Goal: Information Seeking & Learning: Learn about a topic

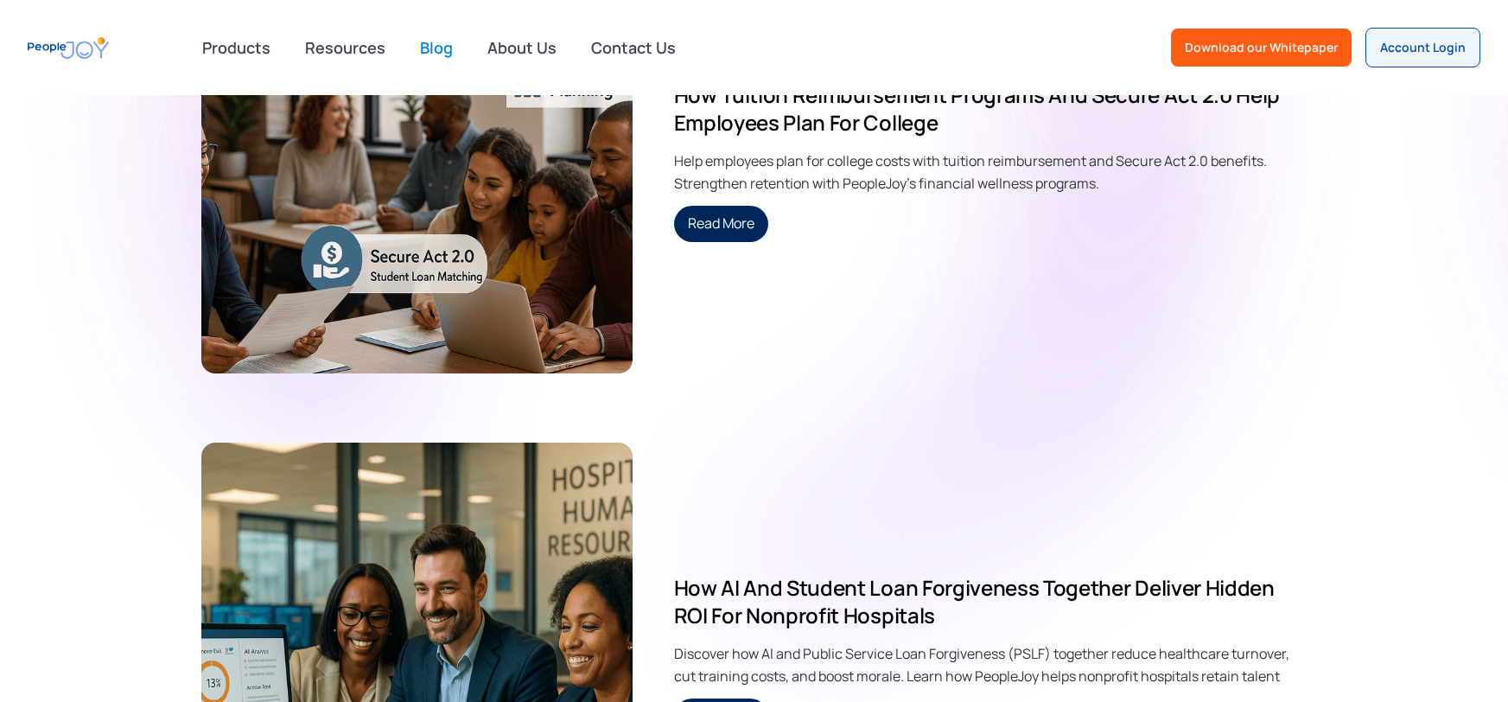
scroll to position [422, 0]
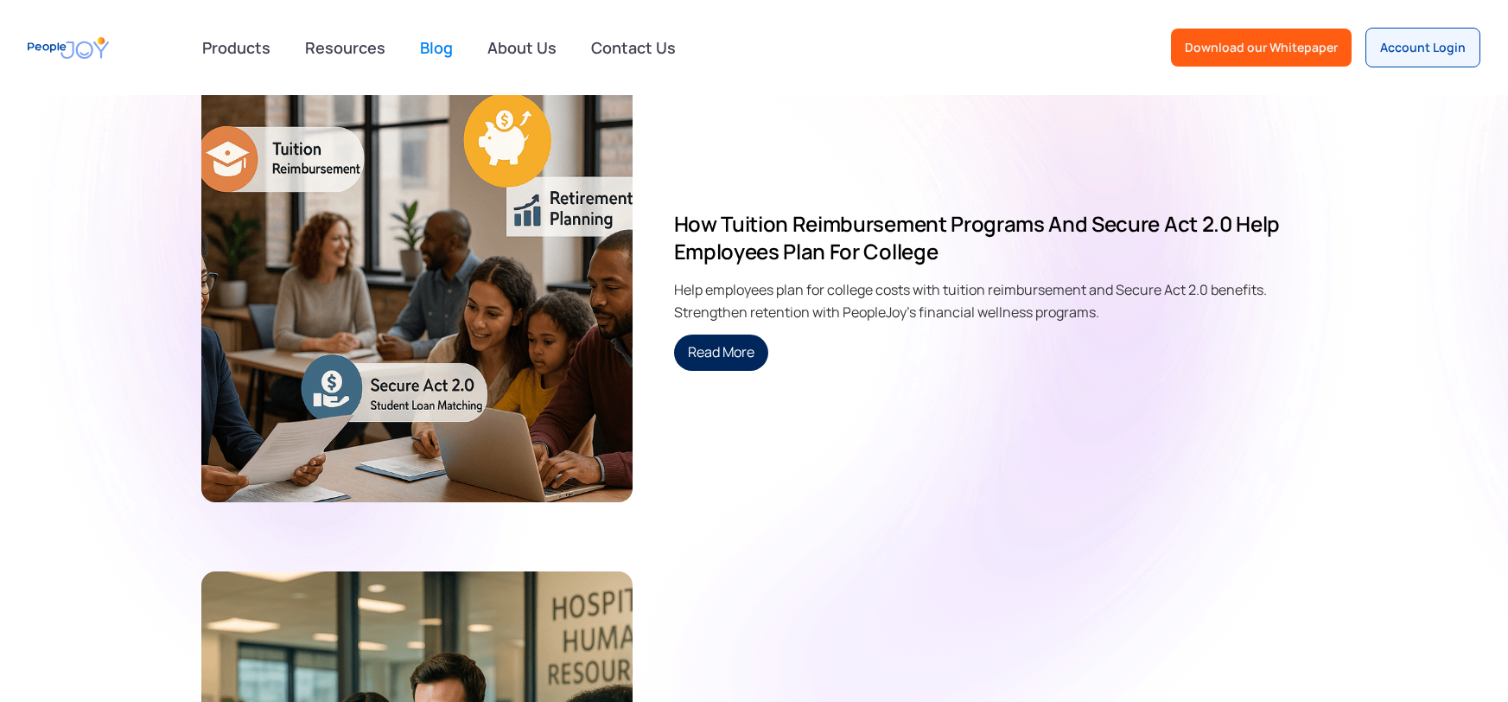
click at [873, 379] on div "How Tuition Reimbursement Programs and Secure Act 2.0 Help Employees Plan for C…" at bounding box center [754, 291] width 1106 height 424
click at [714, 341] on link "Read More" at bounding box center [721, 353] width 94 height 36
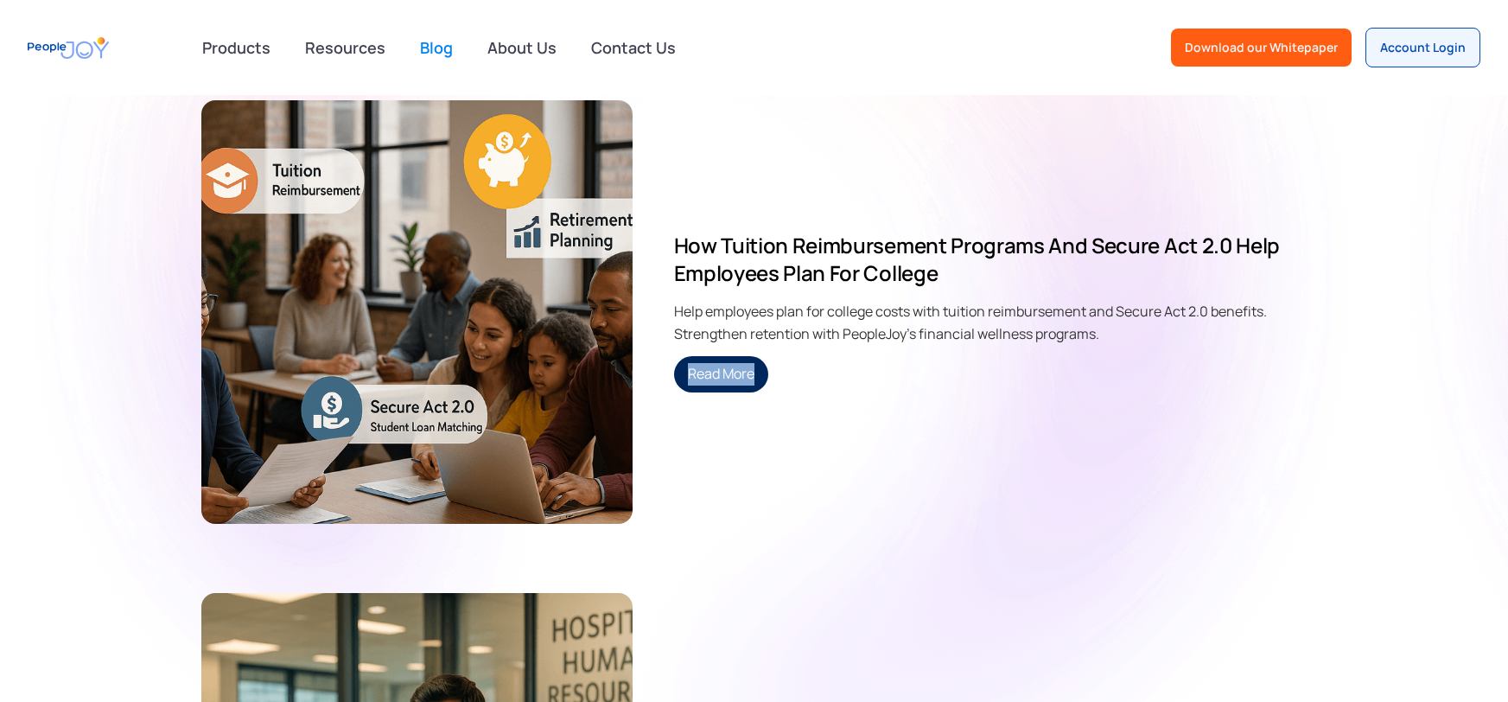
scroll to position [401, 0]
copy link "Read More"
click at [1115, 379] on div "How Tuition Reimbursement Programs and Secure Act 2.0 Help Employees Plan for C…" at bounding box center [991, 311] width 634 height 161
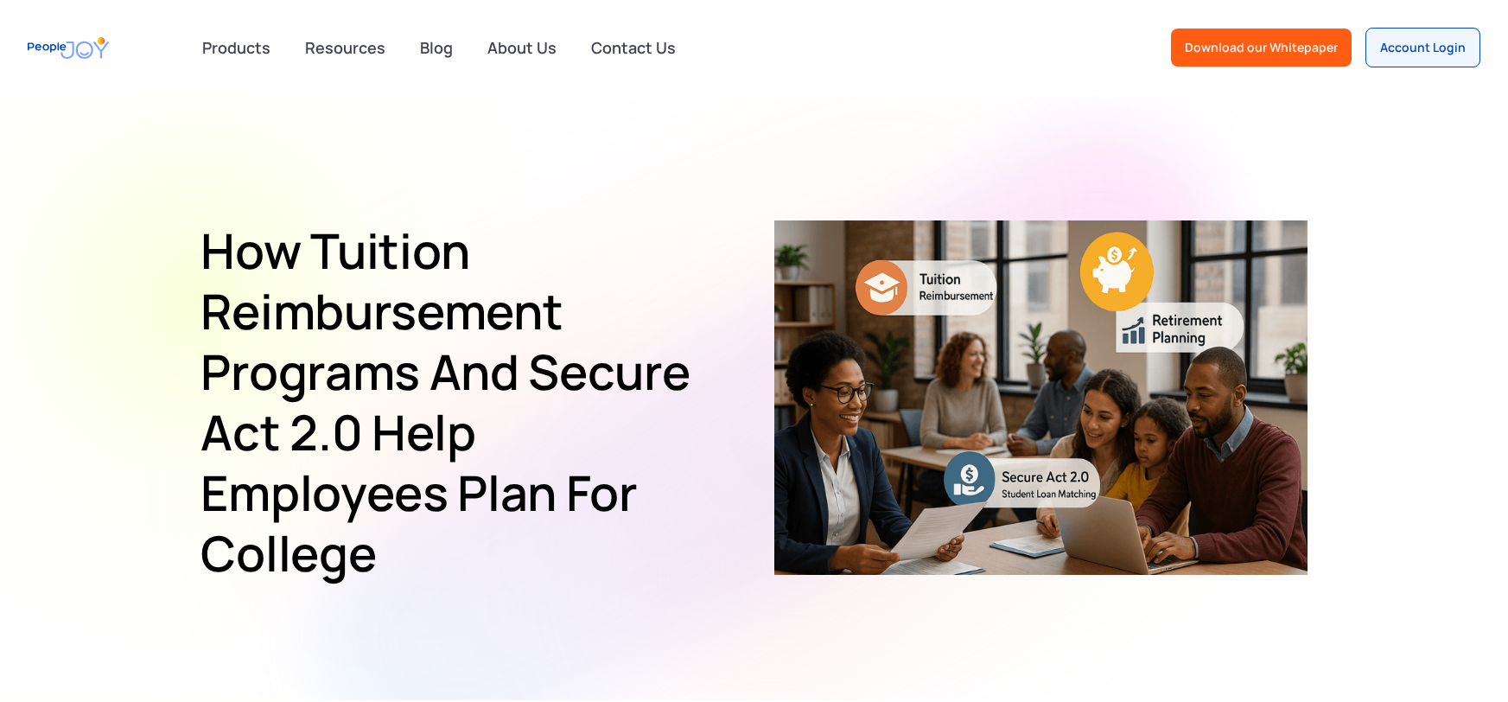
click at [237, 249] on h1 "How Tuition Reimbursement Programs and Secure Act 2.0 Help Employees Plan for C…" at bounding box center [461, 401] width 521 height 363
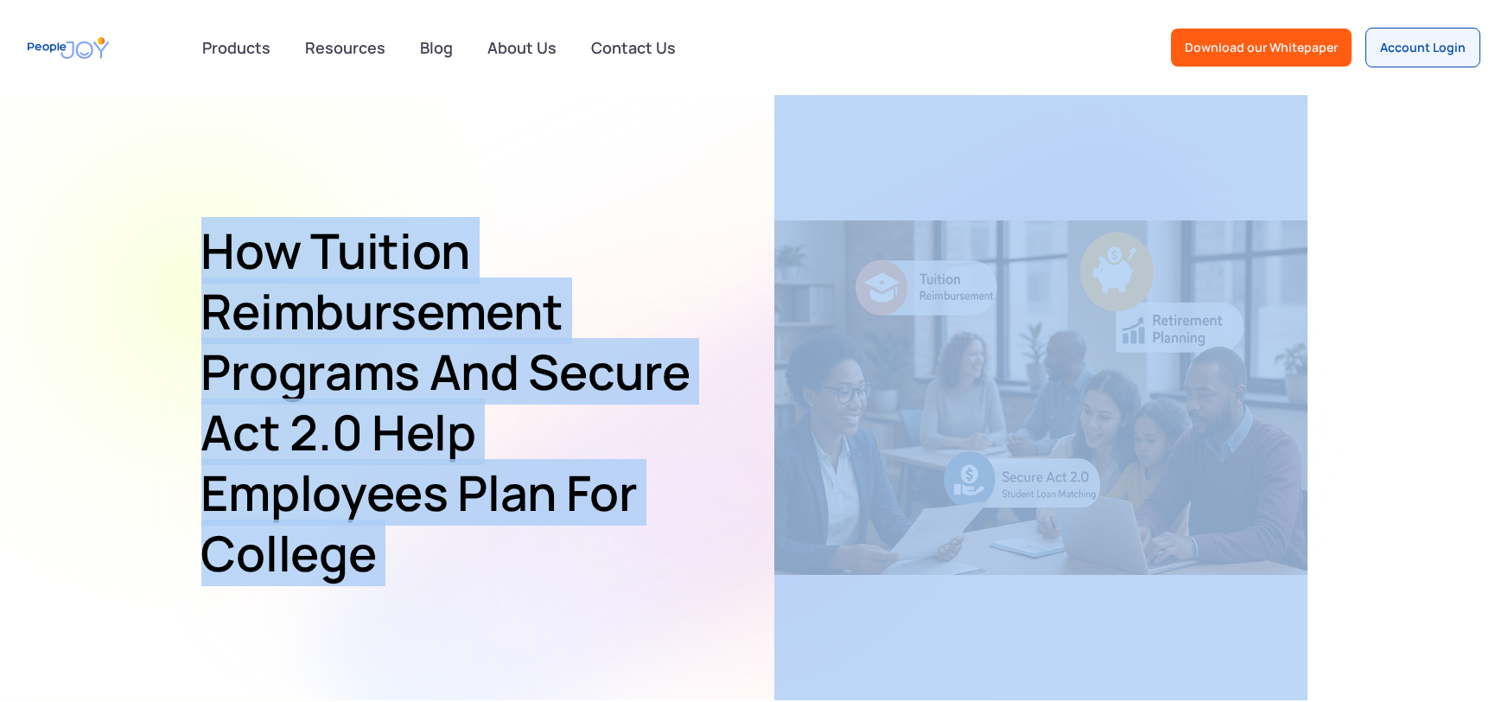
drag, startPoint x: 237, startPoint y: 249, endPoint x: 398, endPoint y: 546, distance: 338.5
click at [398, 549] on h1 "How Tuition Reimbursement Programs and Secure Act 2.0 Help Employees Plan for C…" at bounding box center [461, 401] width 521 height 363
copy div "How Tuition Reimbursement Programs and Secure Act 2.0 Help Employees Plan for C…"
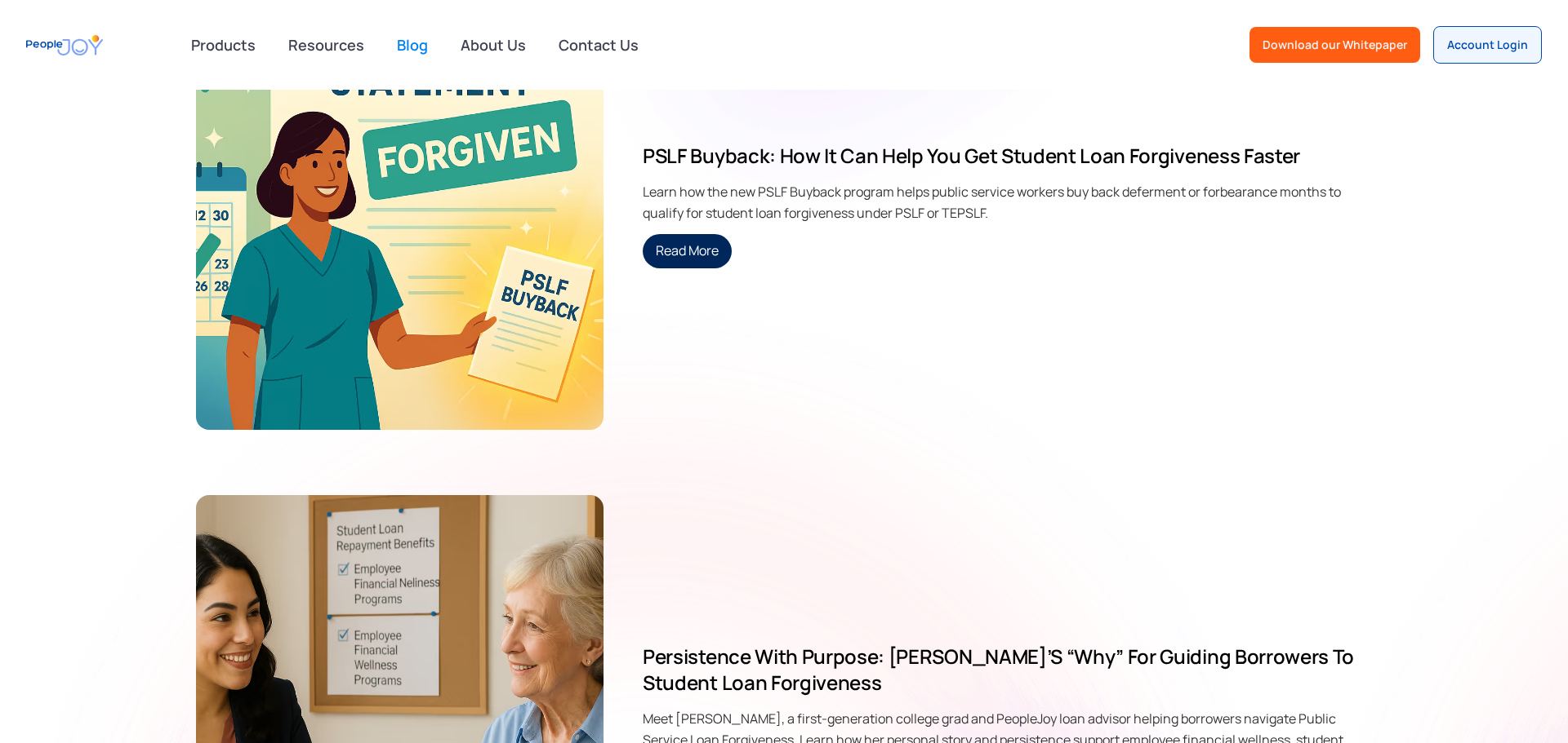
scroll to position [3573, 0]
